Goal: Find contact information: Find contact information

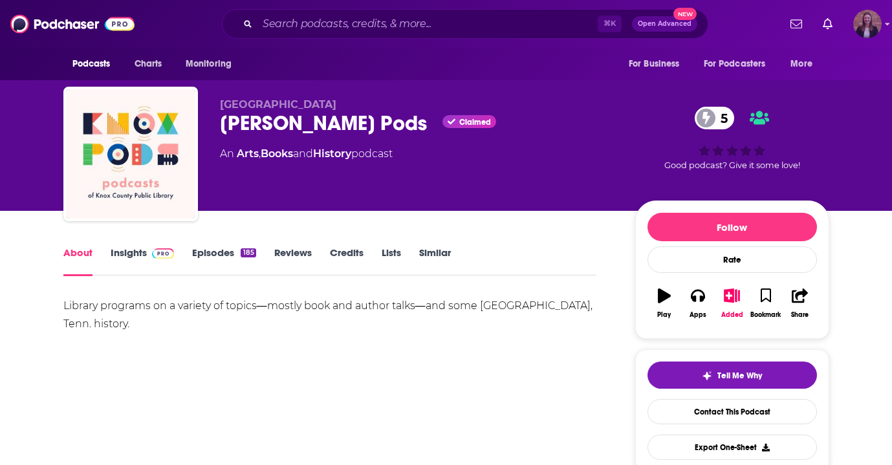
click at [874, 30] on img "Logged in as k_burns" at bounding box center [868, 24] width 28 height 28
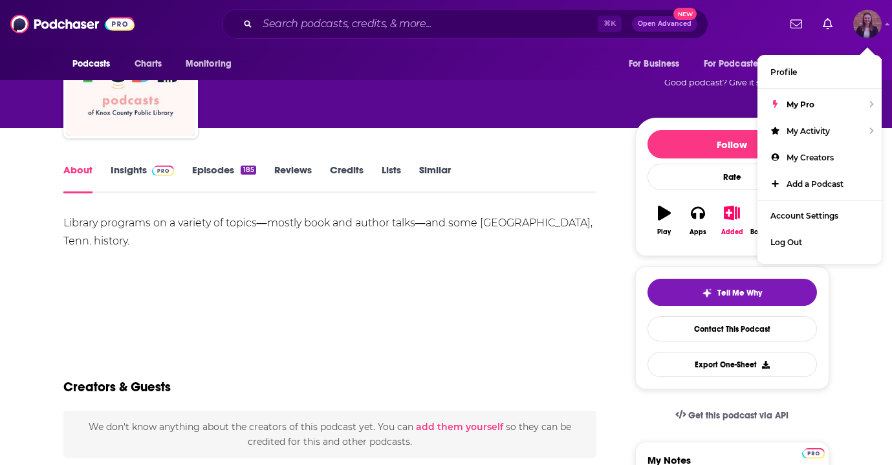
scroll to position [83, 0]
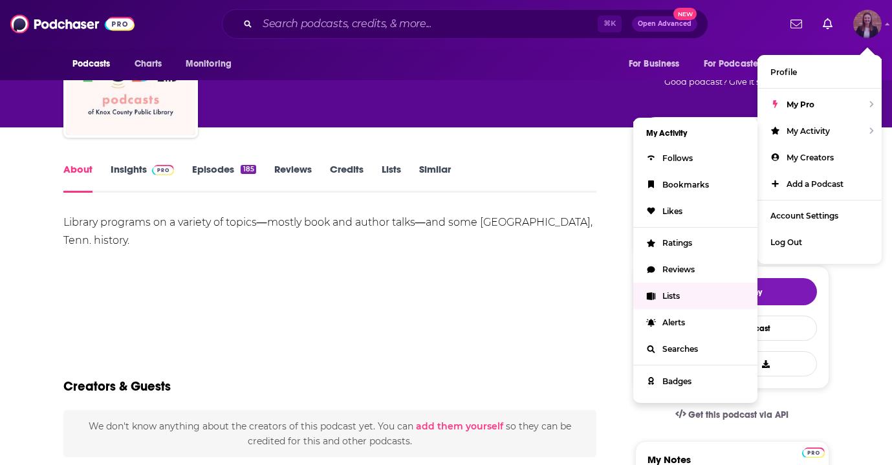
click at [676, 296] on span "Lists" at bounding box center [671, 296] width 17 height 10
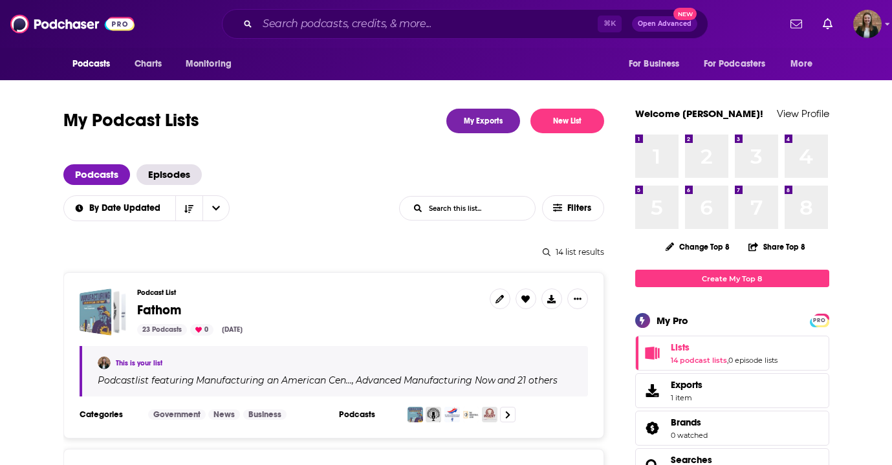
scroll to position [74, 0]
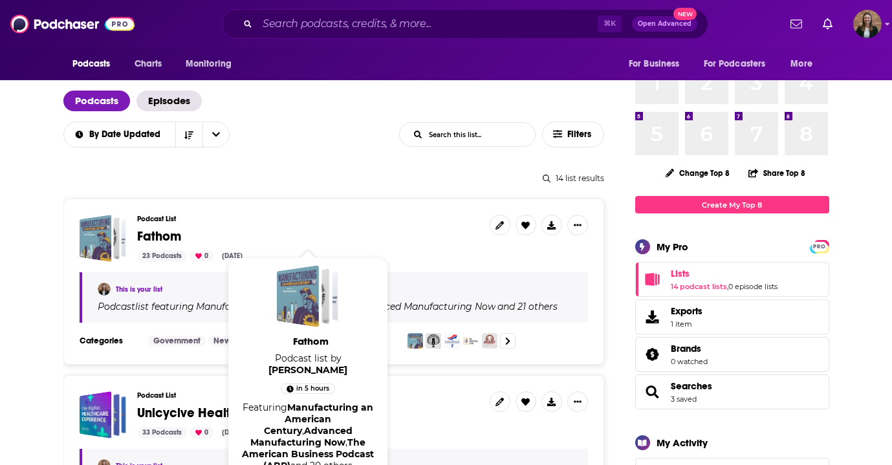
click at [164, 232] on span "Fathom" at bounding box center [159, 236] width 44 height 16
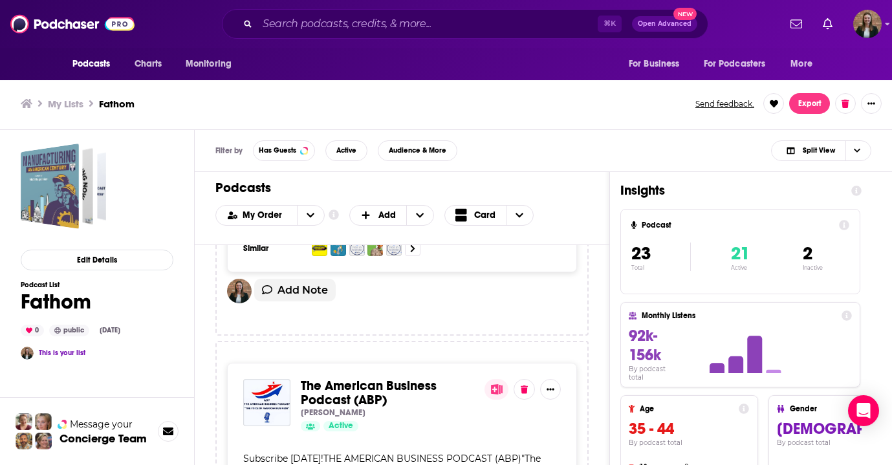
scroll to position [647, 0]
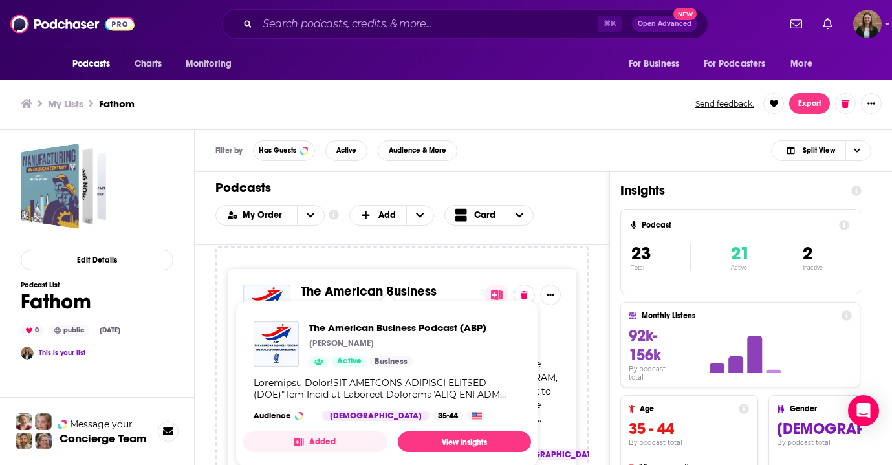
click at [330, 288] on span "The American Business Podcast (ABP)" at bounding box center [369, 298] width 136 height 30
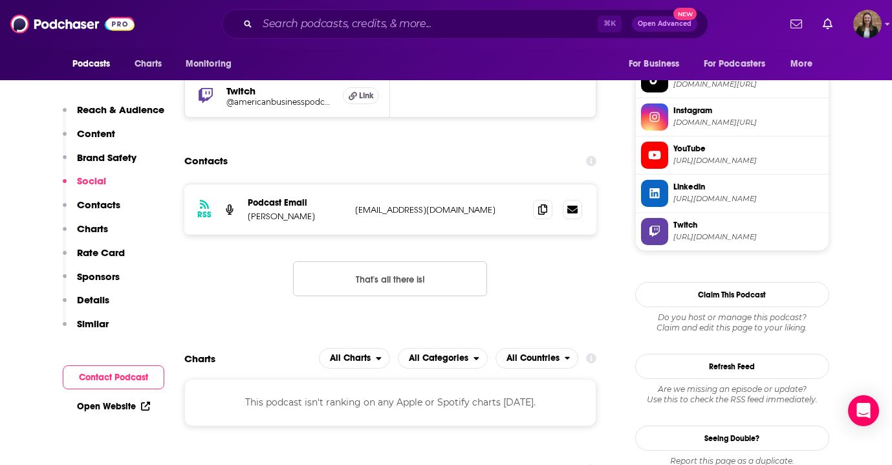
scroll to position [1143, 0]
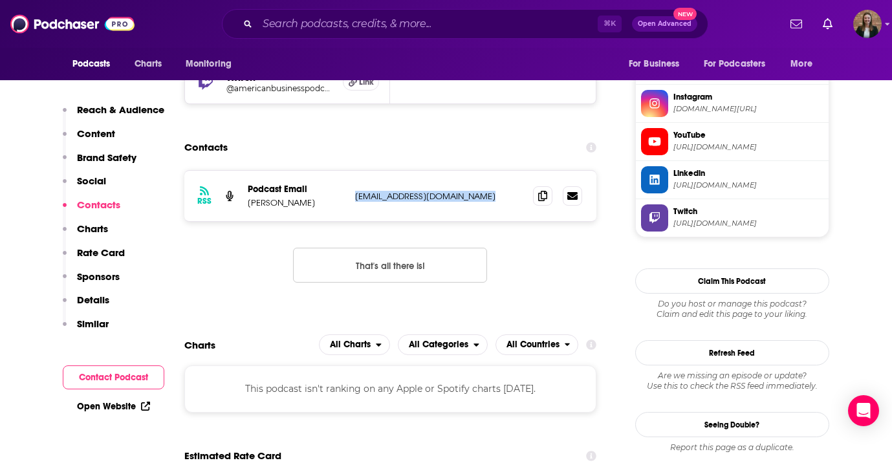
drag, startPoint x: 351, startPoint y: 198, endPoint x: 531, endPoint y: 198, distance: 179.9
click at [531, 198] on div "RSS Podcast Email [PERSON_NAME] [EMAIL_ADDRESS][DOMAIN_NAME] [EMAIL_ADDRESS][DO…" at bounding box center [390, 196] width 413 height 50
copy div "[EMAIL_ADDRESS][DOMAIN_NAME] [EMAIL_ADDRESS][DOMAIN_NAME]"
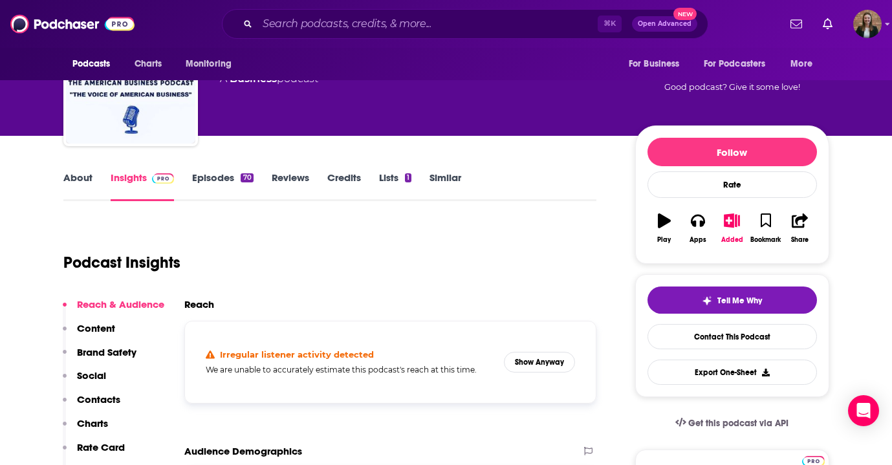
scroll to position [0, 0]
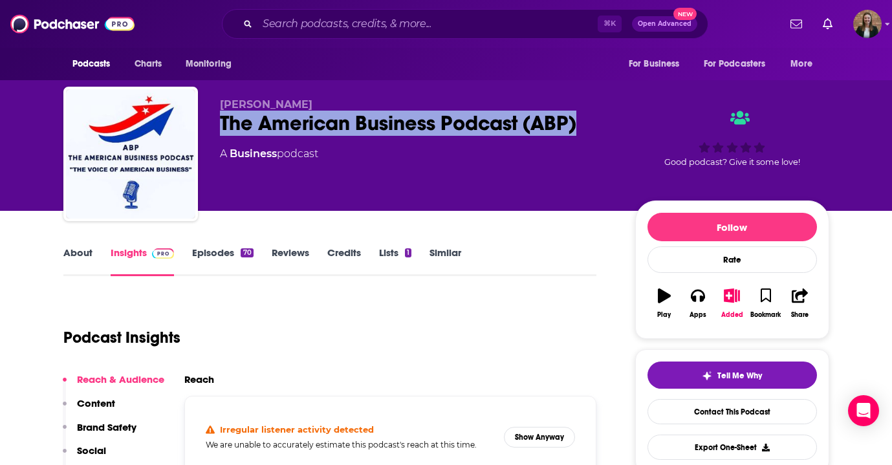
drag, startPoint x: 219, startPoint y: 120, endPoint x: 580, endPoint y: 127, distance: 361.8
click at [580, 127] on div "[PERSON_NAME] The American Business Podcast (ABP) A Business podcast Good podca…" at bounding box center [446, 157] width 766 height 140
copy h2 "The American Business Podcast (ABP)"
click at [87, 248] on link "About" at bounding box center [77, 262] width 29 height 30
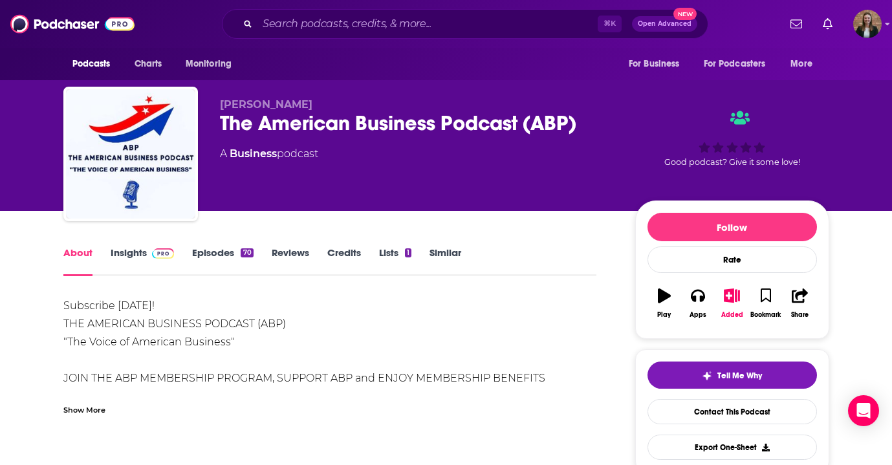
scroll to position [83, 0]
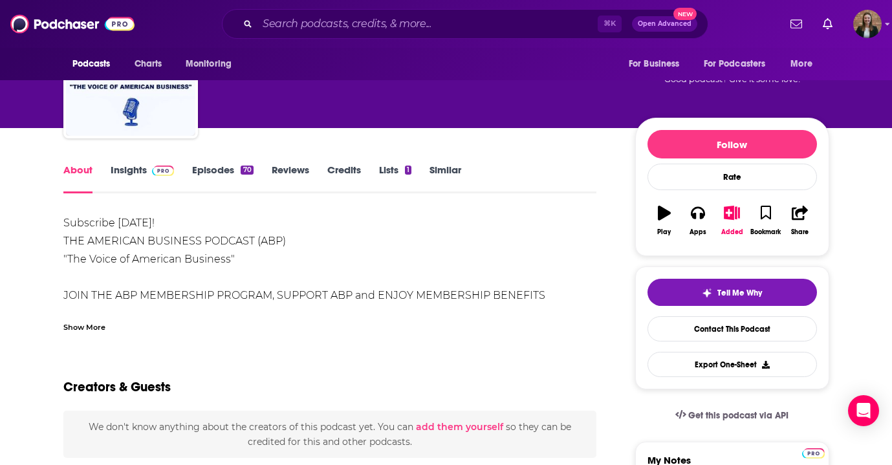
click at [76, 328] on div "Show More" at bounding box center [84, 326] width 42 height 12
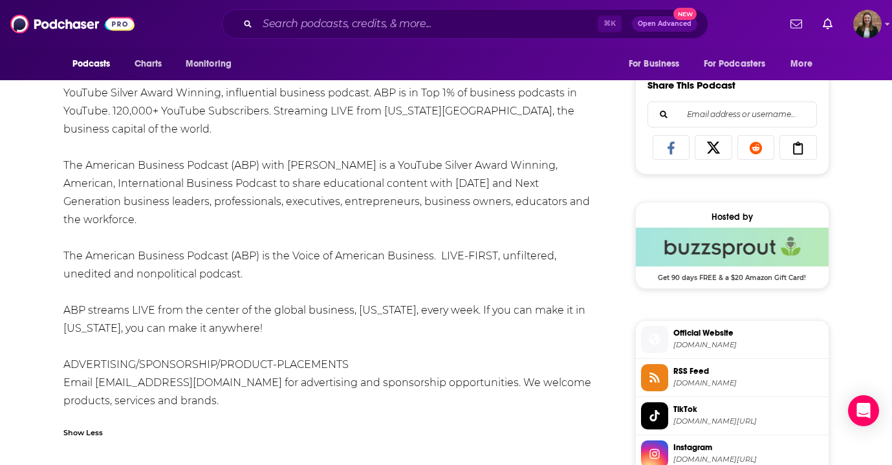
scroll to position [815, 0]
